Goal: Task Accomplishment & Management: Use online tool/utility

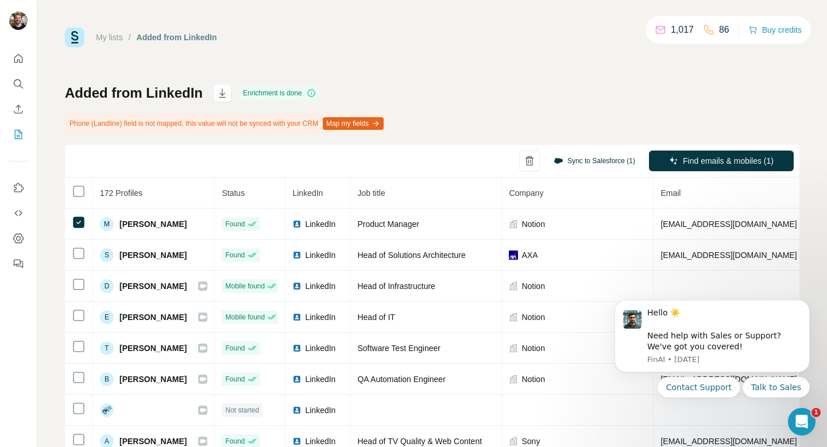
click at [570, 160] on button "Sync to Salesforce (1)" at bounding box center [595, 160] width 98 height 17
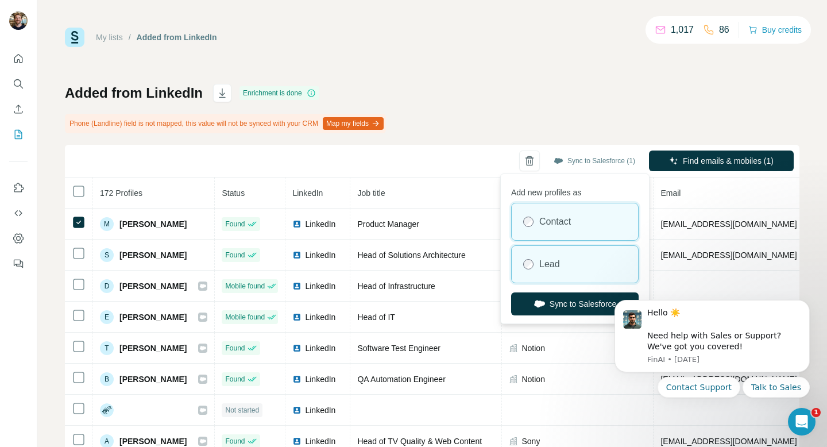
click at [545, 264] on label "Lead" at bounding box center [549, 264] width 21 height 14
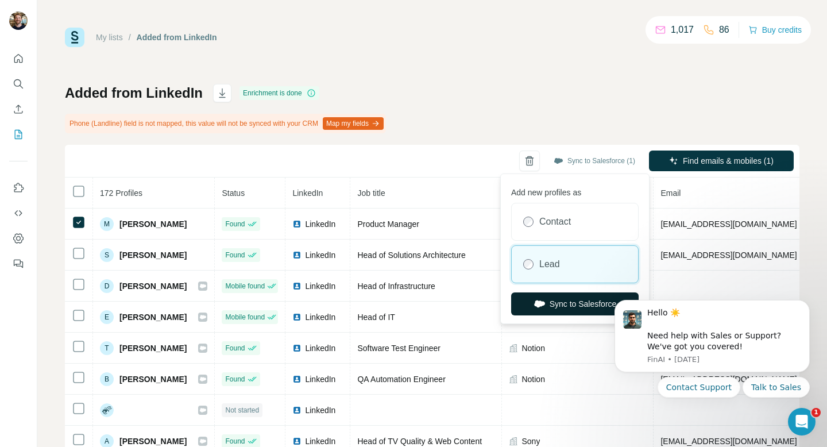
click at [551, 292] on button "Sync to Salesforce" at bounding box center [574, 303] width 127 height 23
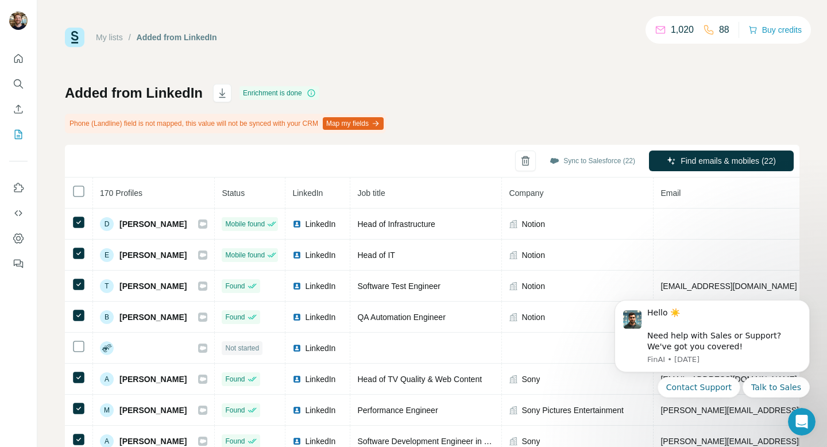
scroll to position [485, 0]
